Goal: Book appointment/travel/reservation

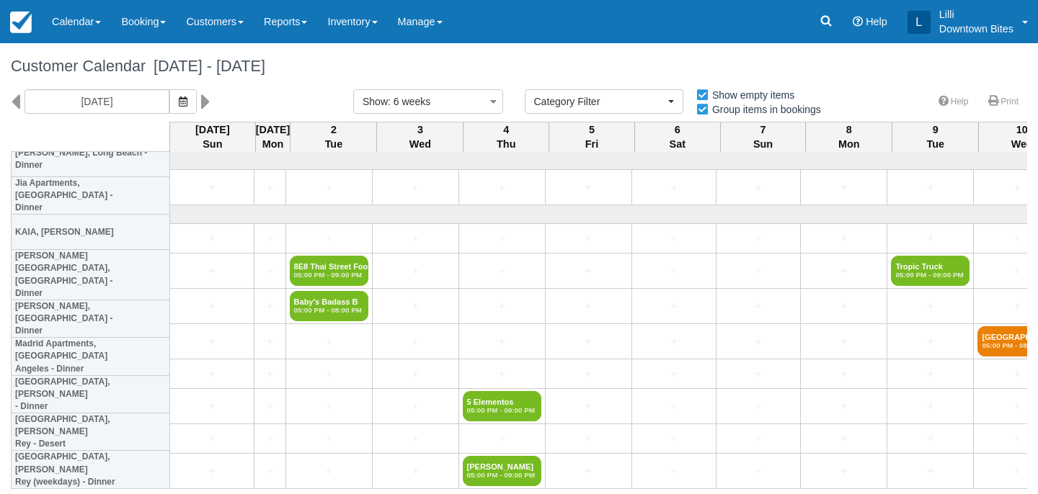
select select
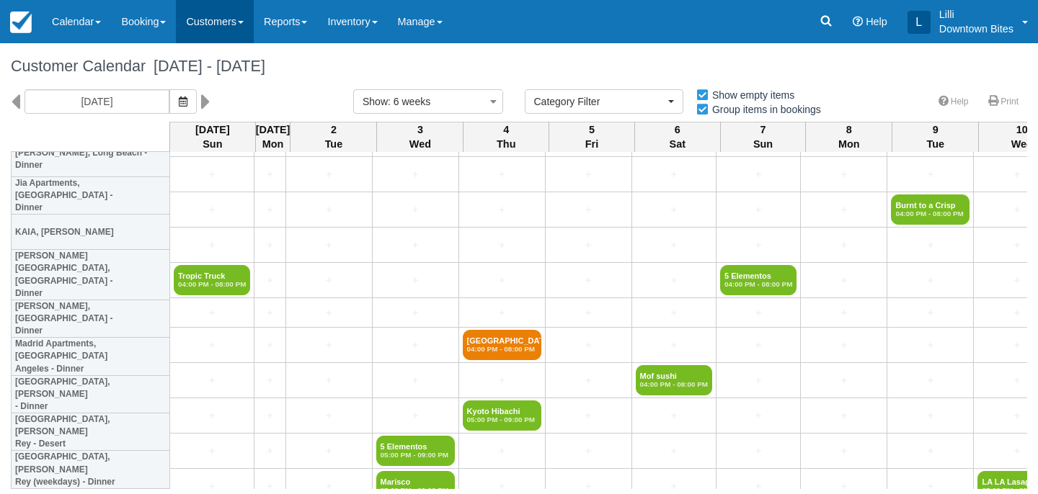
click at [211, 18] on link "Customers" at bounding box center [215, 21] width 78 height 43
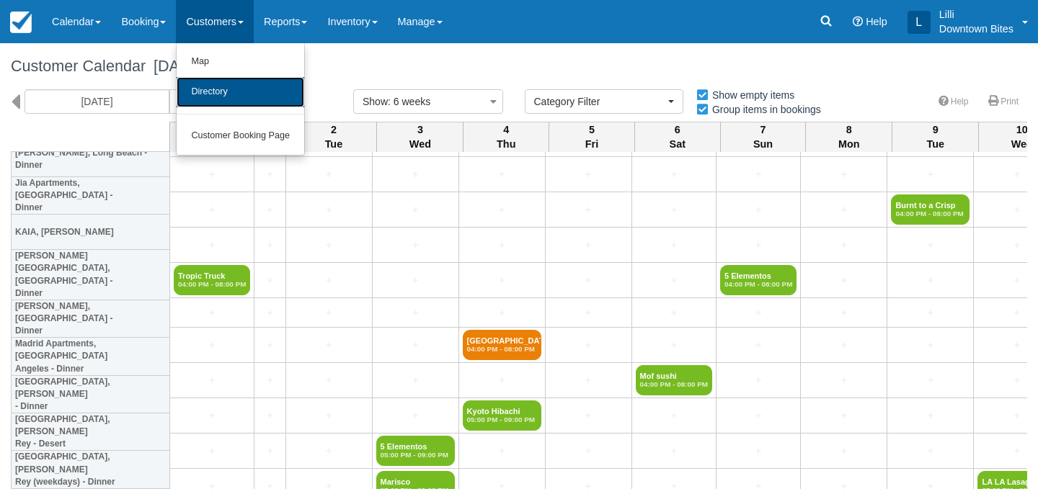
click at [215, 93] on link "Directory" at bounding box center [241, 92] width 128 height 30
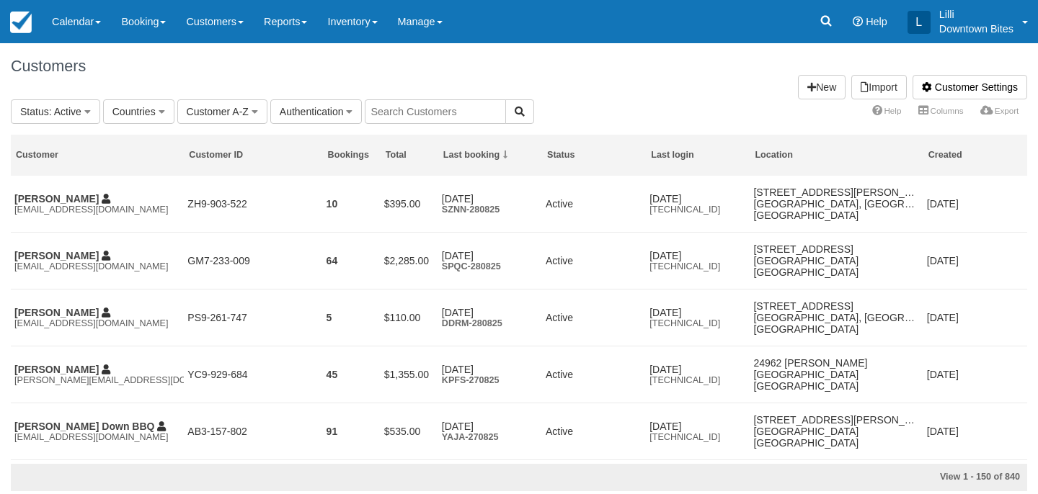
click at [402, 110] on input "text" at bounding box center [435, 111] width 141 height 25
type input "lilli"
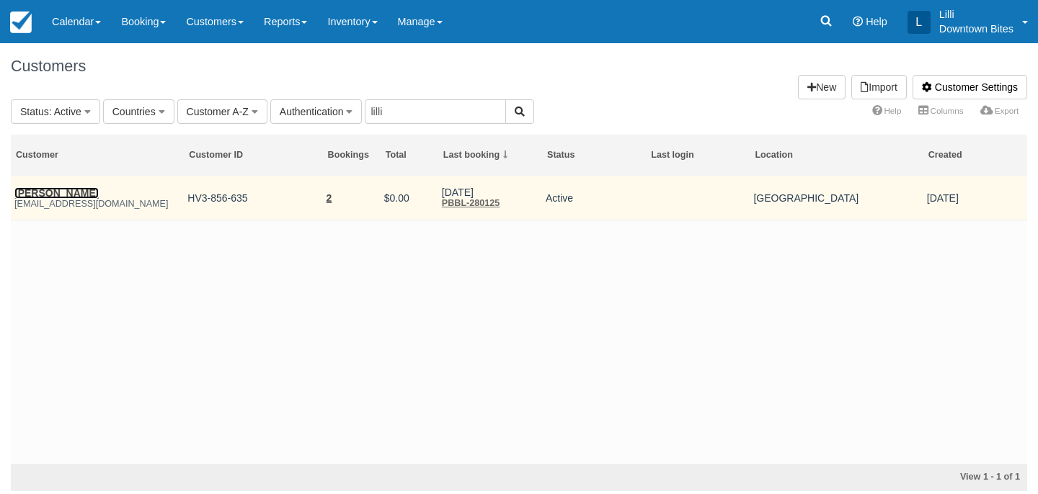
click at [40, 195] on link "James Mcintosh" at bounding box center [56, 193] width 84 height 12
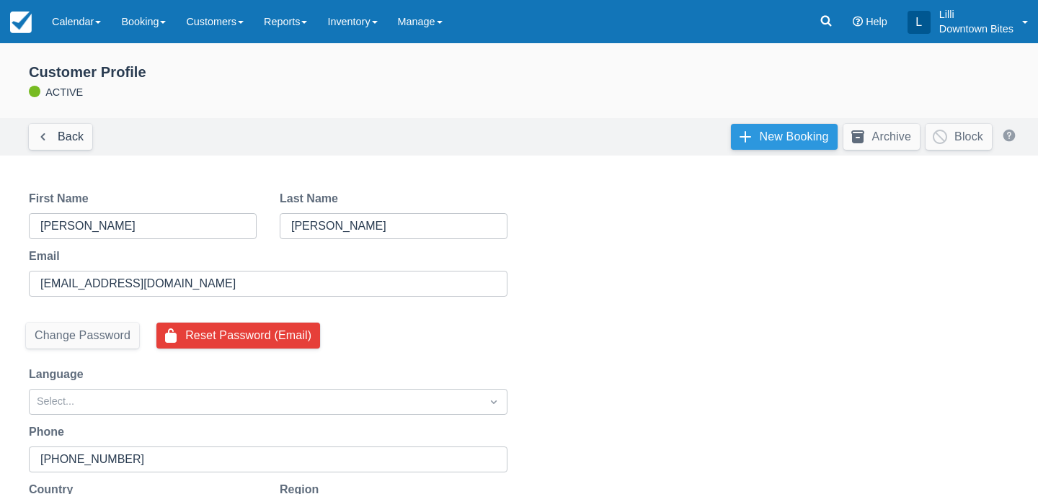
click at [793, 139] on link "New Booking" at bounding box center [784, 137] width 107 height 26
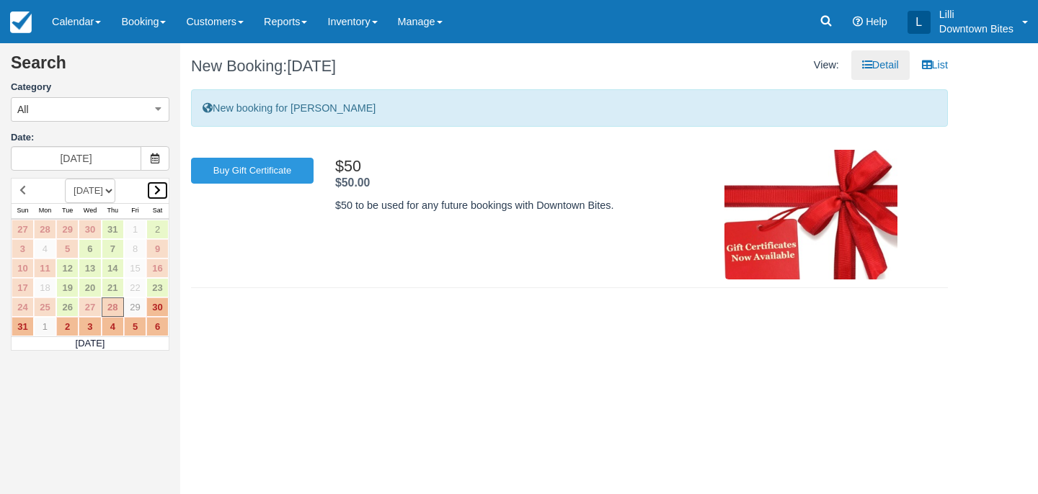
click at [168, 195] on link at bounding box center [157, 190] width 22 height 19
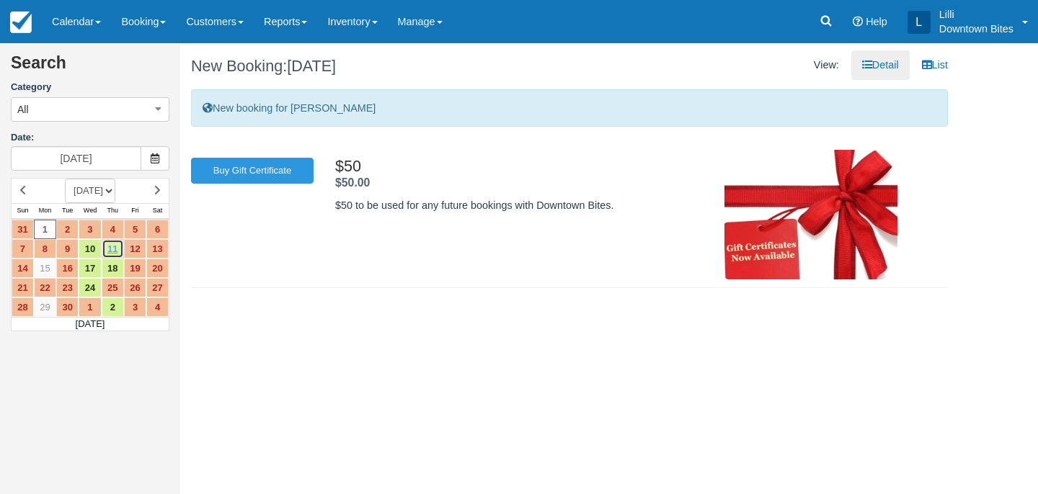
click at [109, 252] on link "11" at bounding box center [113, 248] width 22 height 19
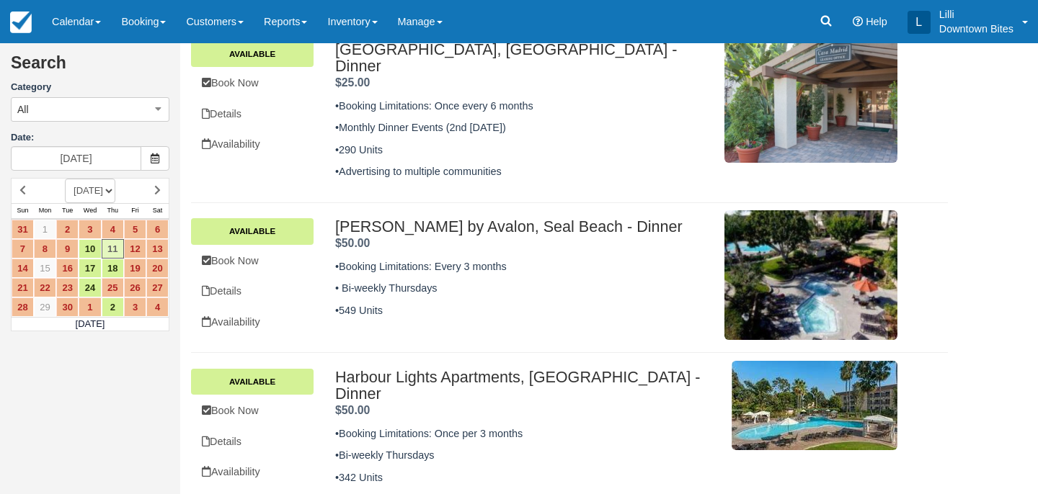
scroll to position [422, 0]
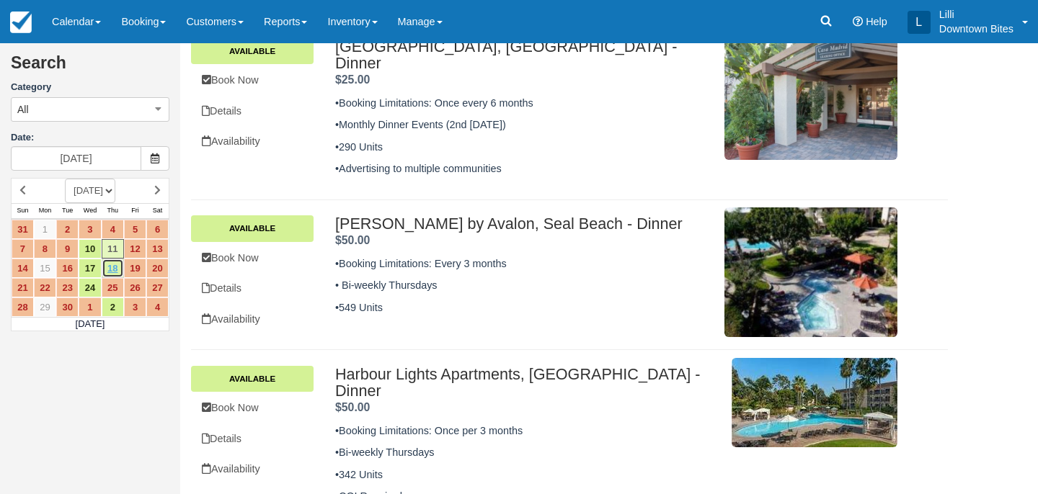
click at [106, 270] on link "18" at bounding box center [113, 268] width 22 height 19
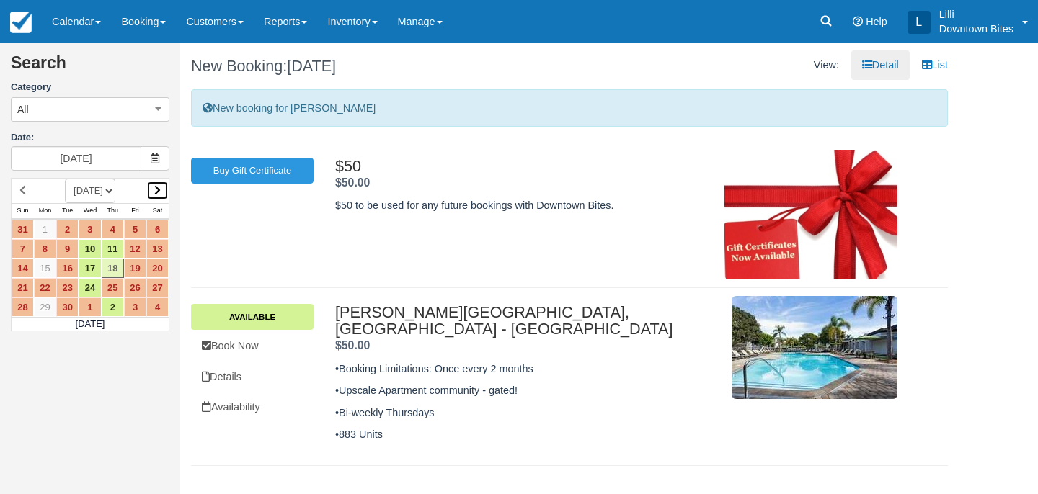
click at [162, 192] on link at bounding box center [157, 190] width 22 height 19
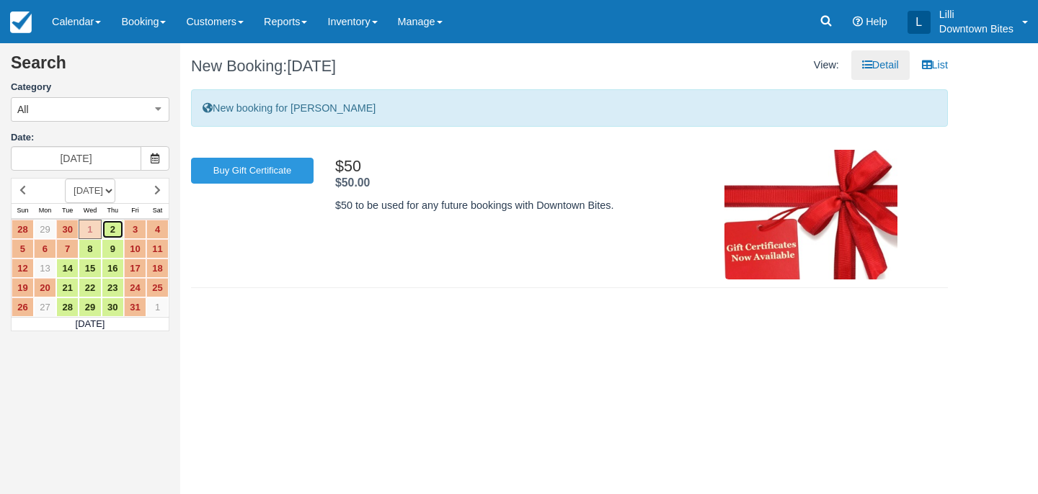
click at [110, 231] on link "2" at bounding box center [113, 229] width 22 height 19
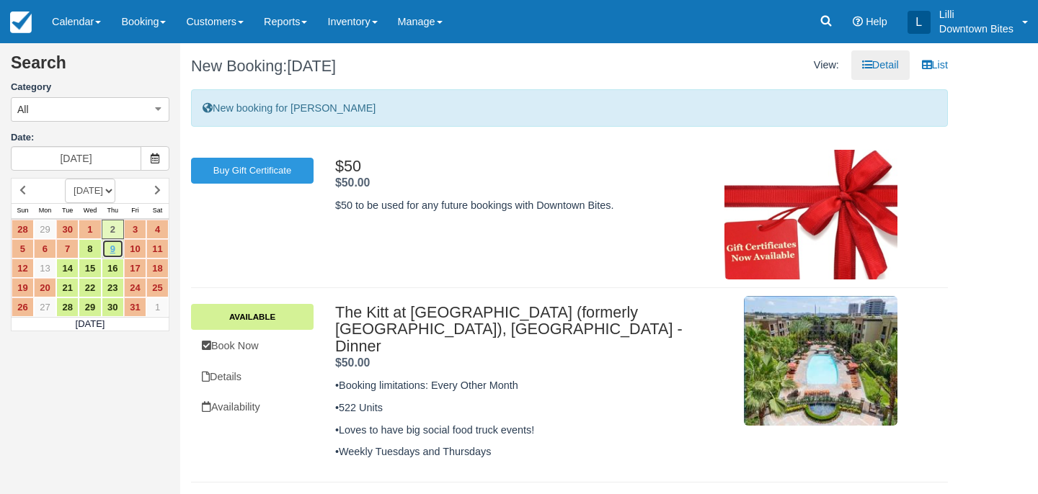
click at [115, 254] on link "9" at bounding box center [113, 248] width 22 height 19
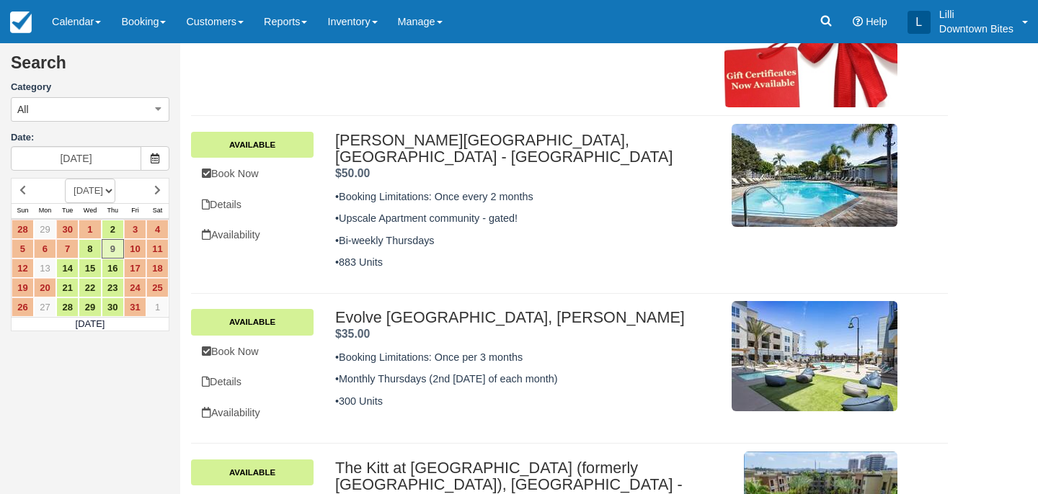
scroll to position [443, 0]
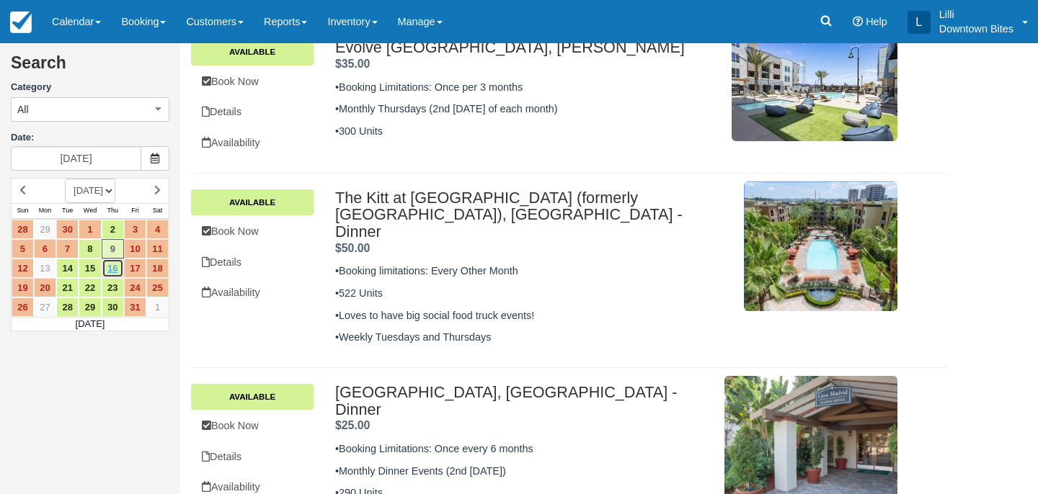
click at [111, 268] on link "16" at bounding box center [113, 268] width 22 height 19
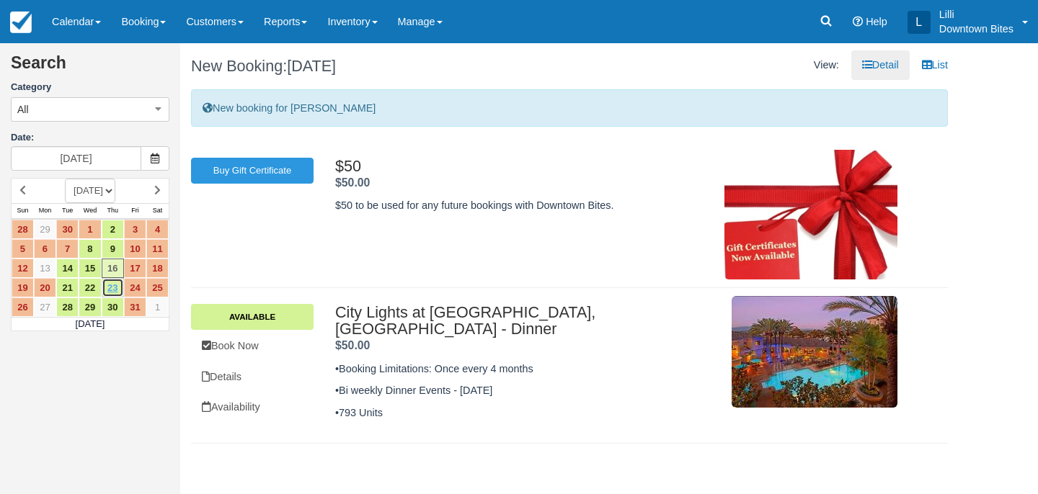
click at [117, 293] on link "23" at bounding box center [113, 287] width 22 height 19
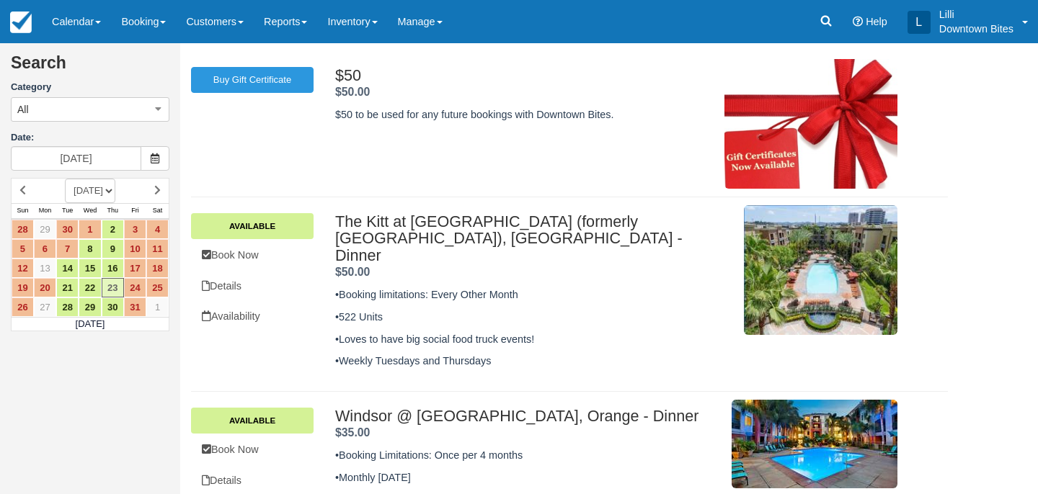
scroll to position [122, 0]
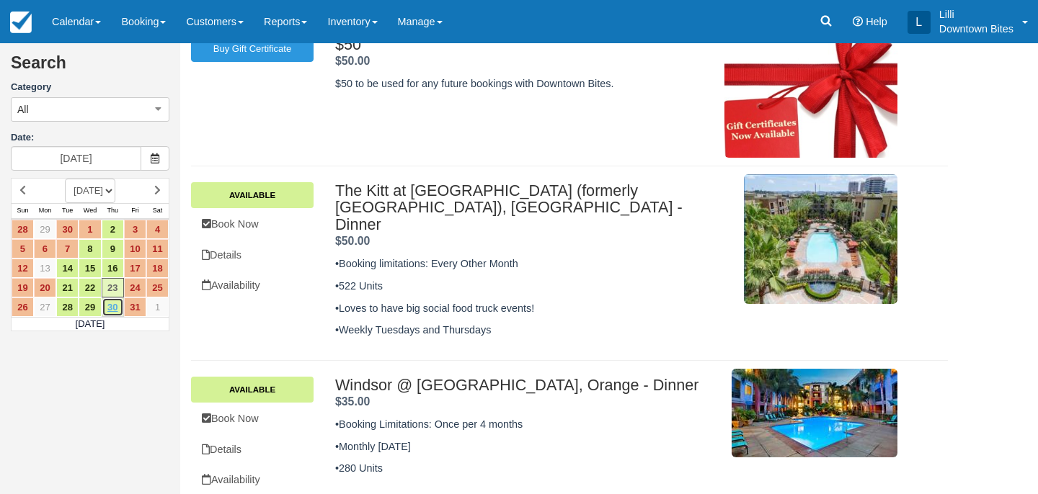
click at [112, 316] on link "30" at bounding box center [113, 307] width 22 height 19
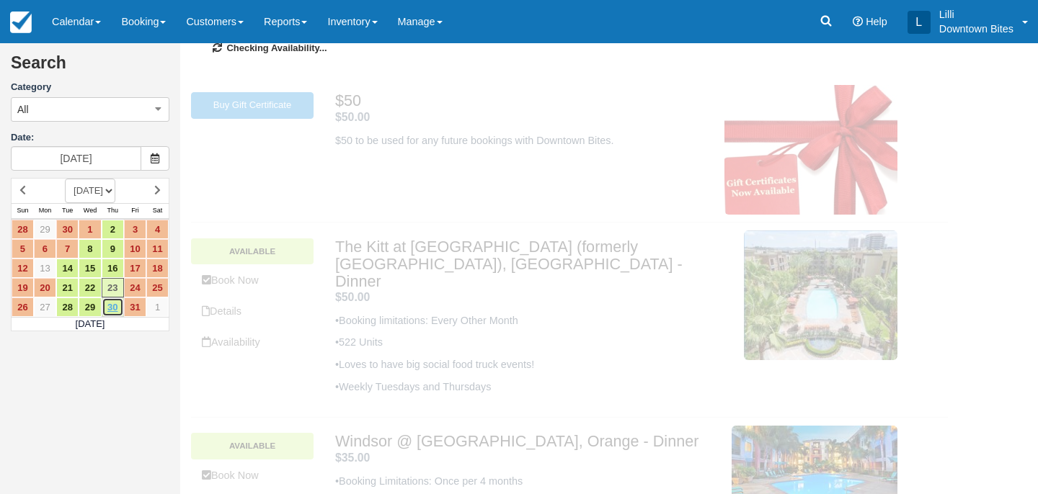
scroll to position [0, 0]
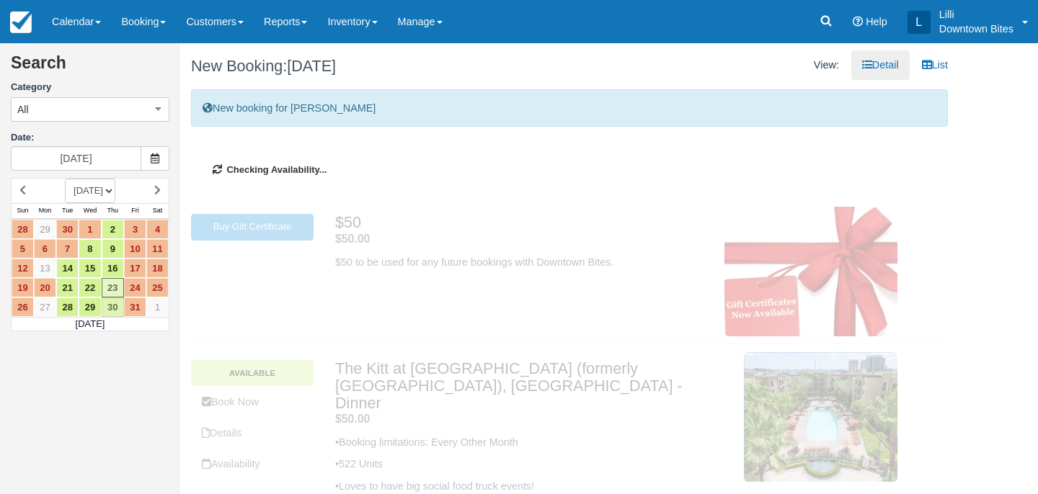
type input "10/30/25"
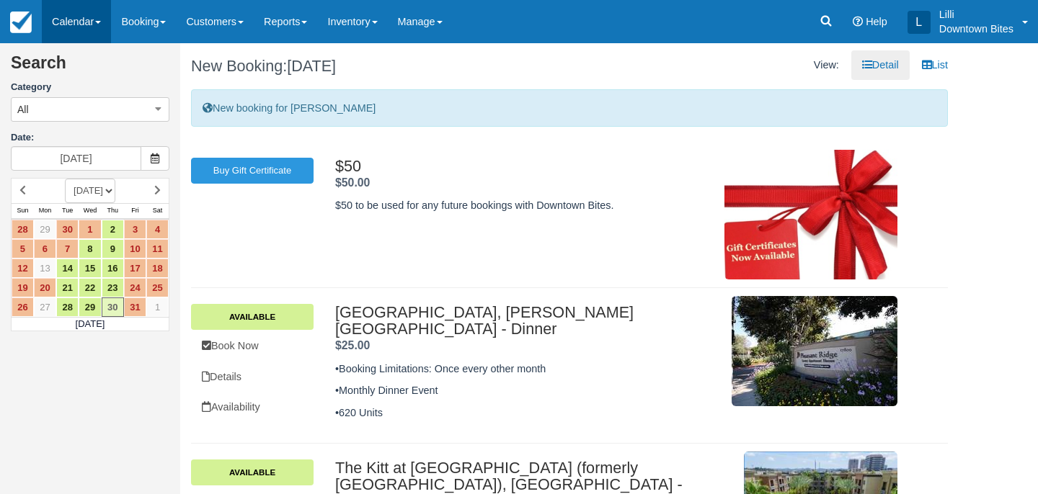
click at [77, 25] on link "Calendar" at bounding box center [76, 21] width 69 height 43
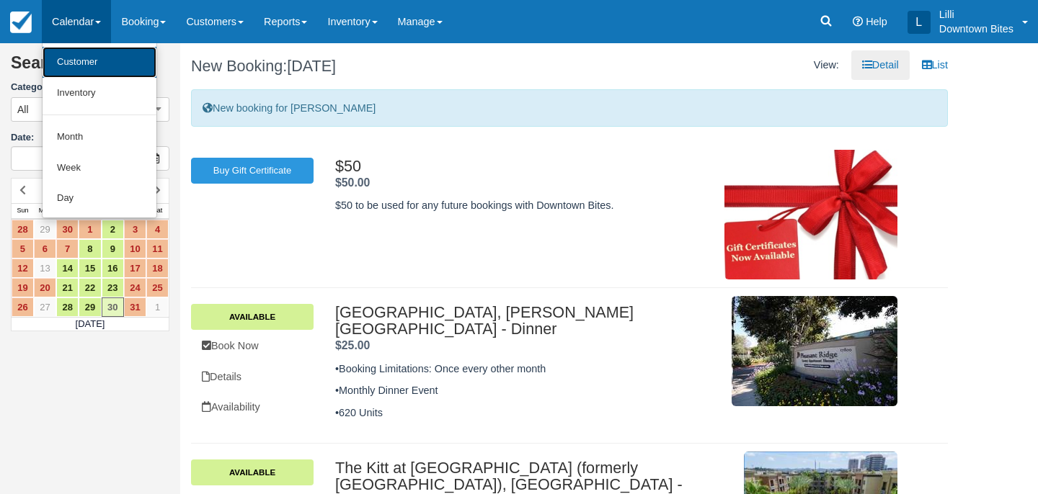
click at [80, 63] on link "Customer" at bounding box center [100, 62] width 114 height 31
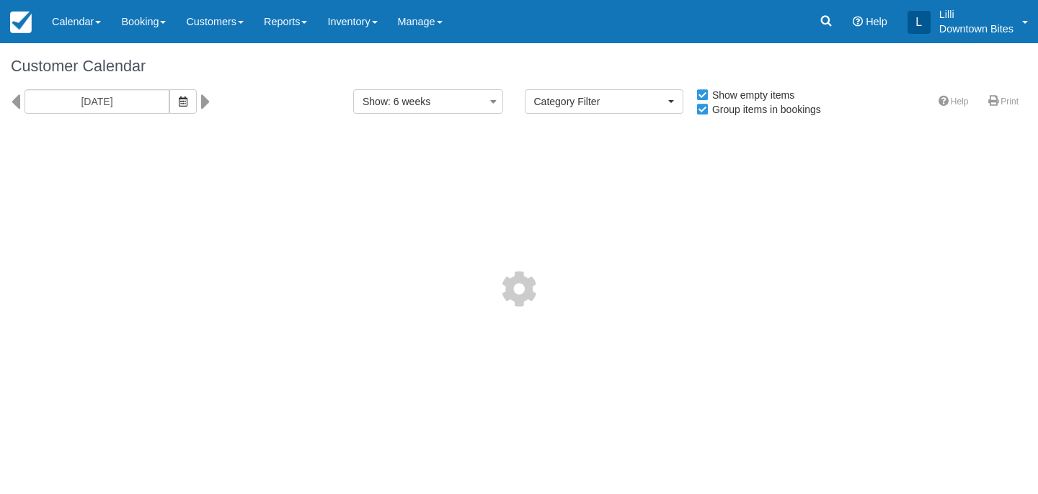
select select
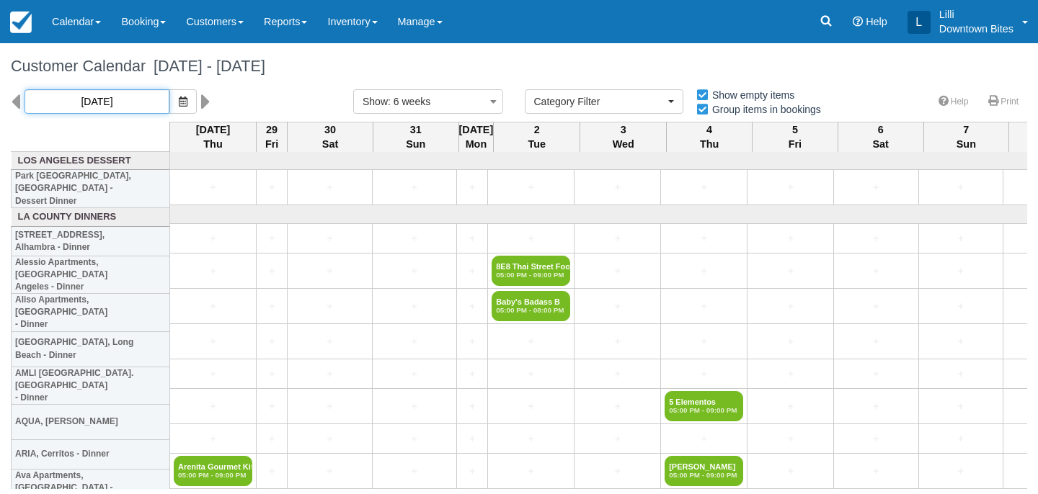
click at [110, 106] on input "[DATE]" at bounding box center [97, 101] width 145 height 25
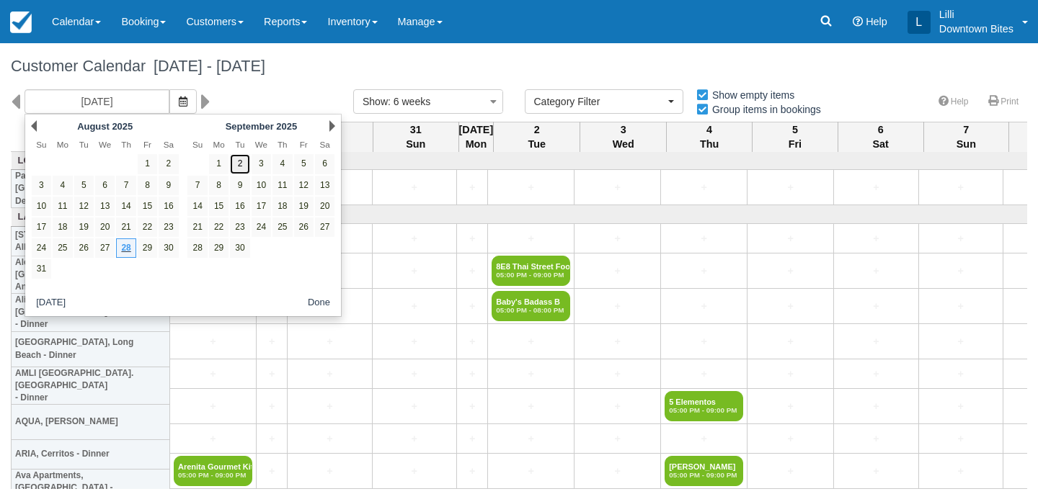
click at [244, 163] on link "2" at bounding box center [239, 163] width 19 height 19
type input "[DATE]"
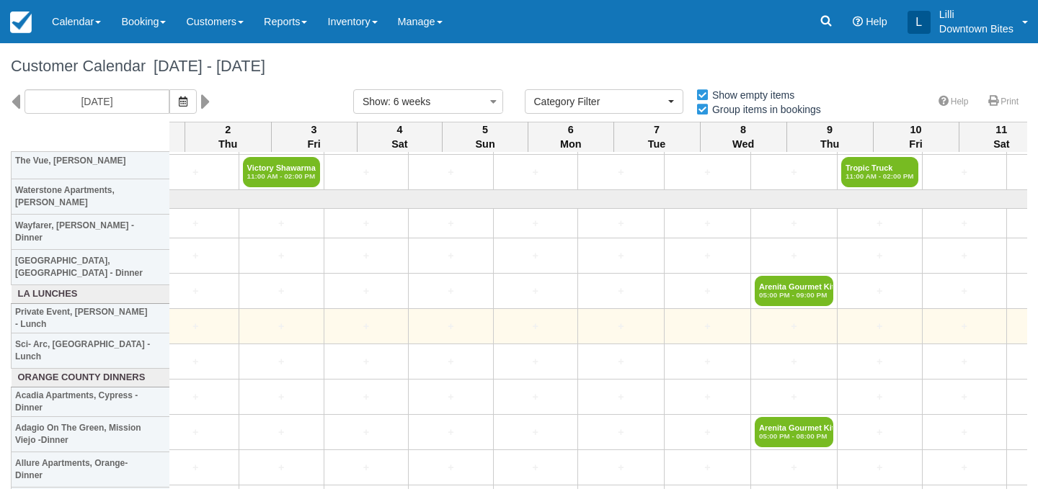
scroll to position [2153, 2680]
